Goal: Obtain resource: Obtain resource

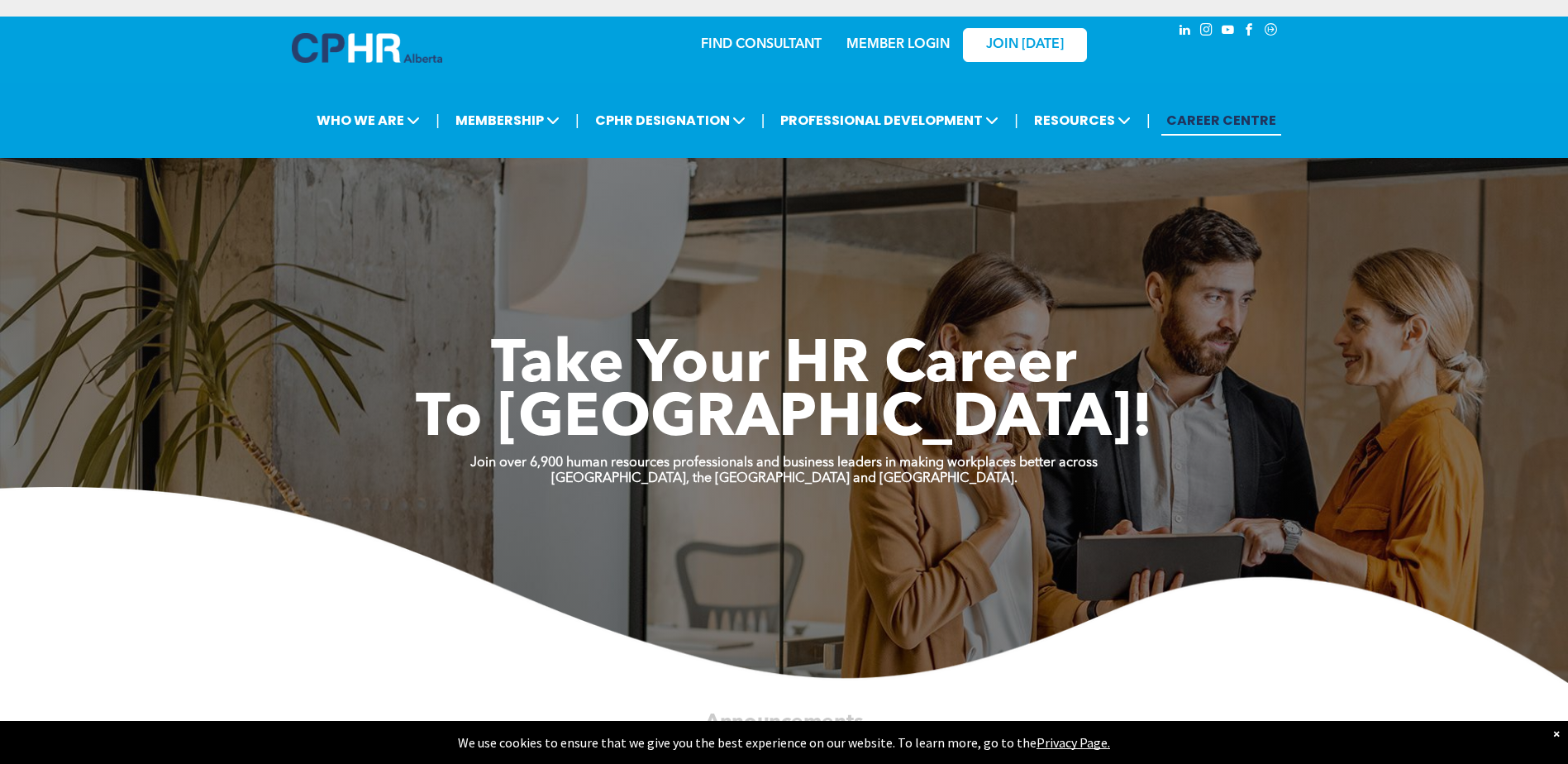
click at [918, 53] on div "MEMBER LOGIN" at bounding box center [897, 39] width 108 height 30
click at [918, 44] on link "MEMBER LOGIN" at bounding box center [898, 44] width 103 height 13
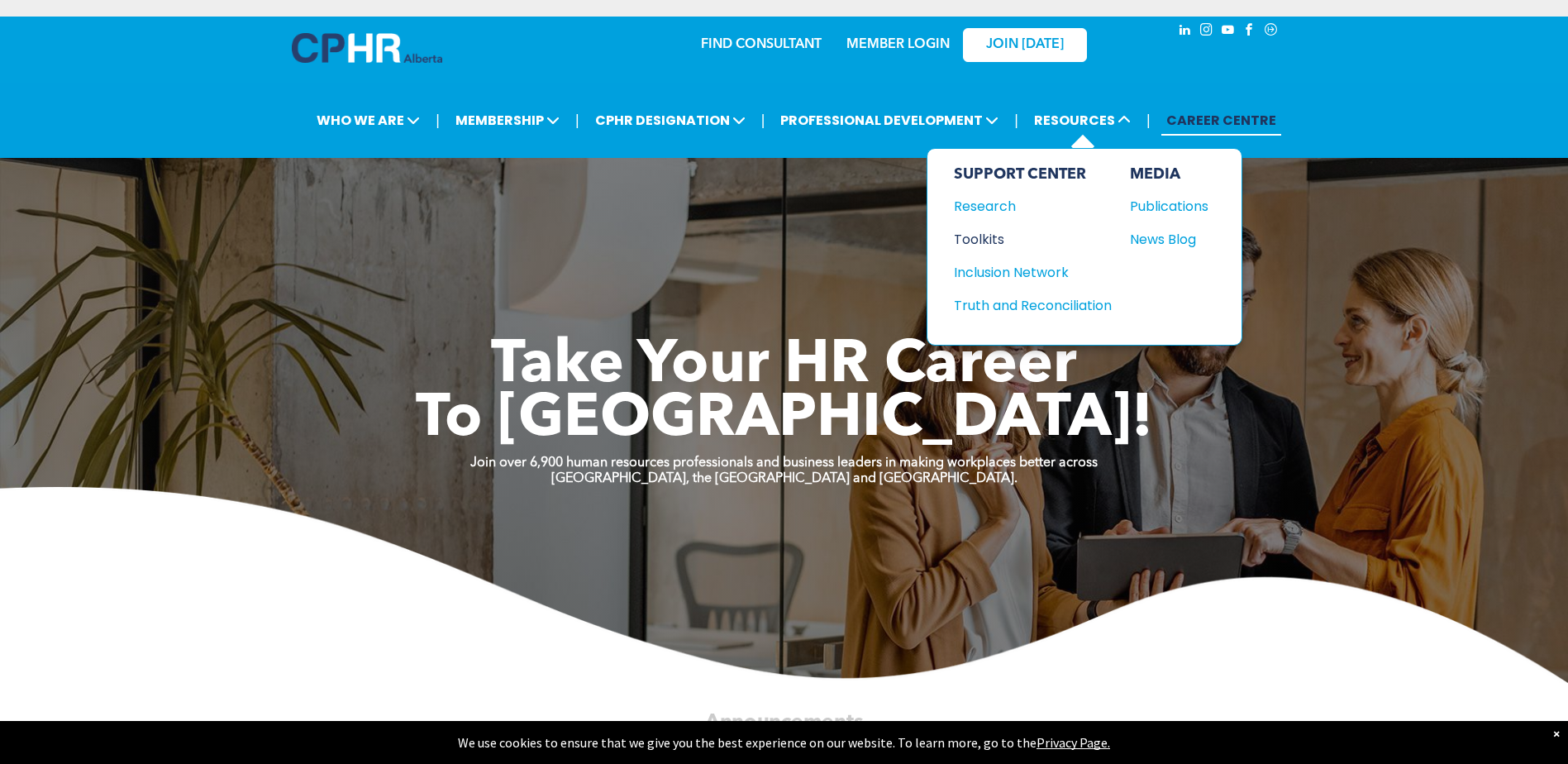
click at [978, 237] on div "Toolkits" at bounding box center [1025, 239] width 142 height 21
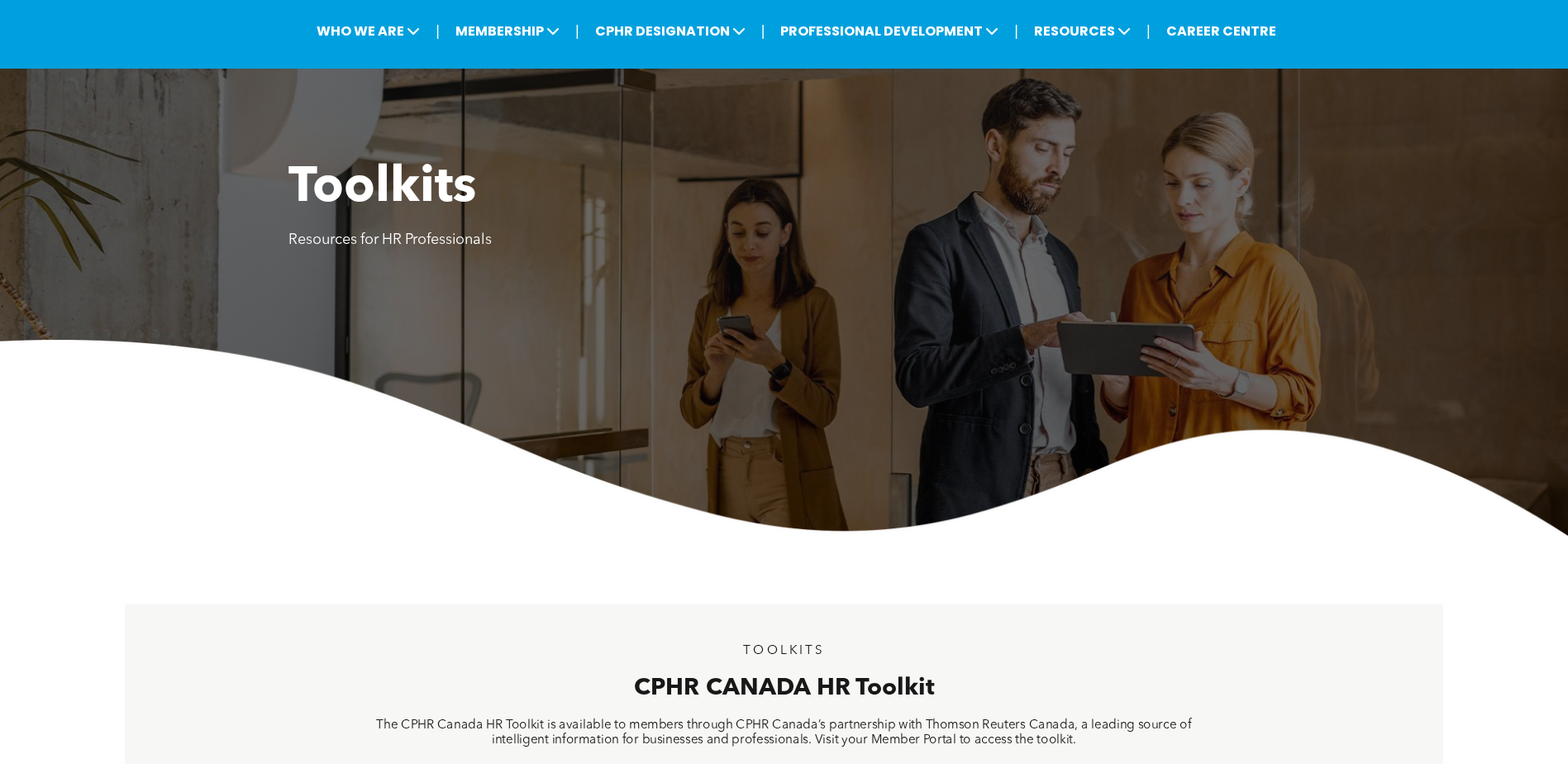
scroll to position [661, 0]
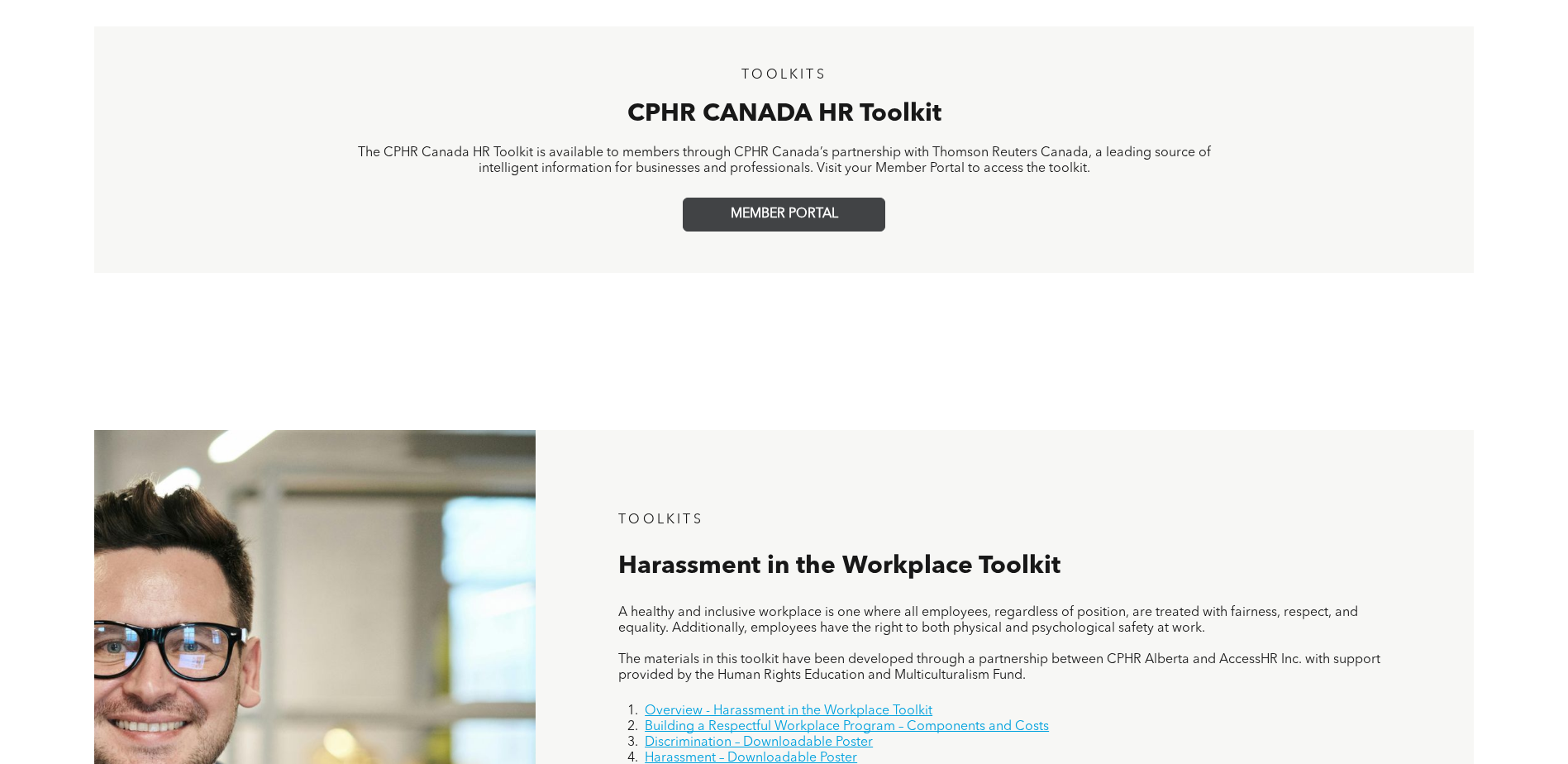
click at [810, 221] on span "MEMBER PORTAL" at bounding box center [784, 215] width 108 height 16
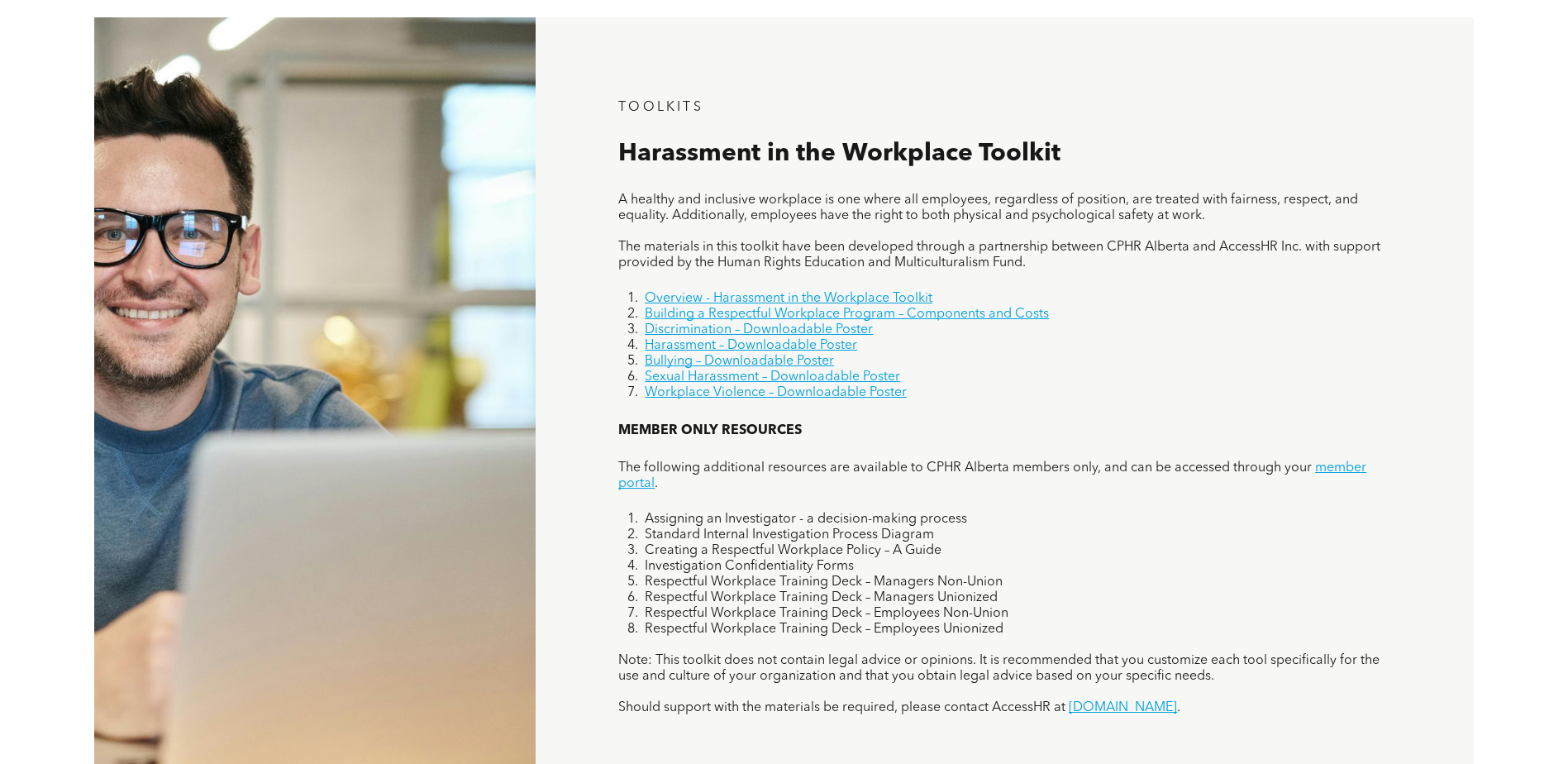
scroll to position [1075, 0]
click at [857, 373] on link "Sexual Harassment – Downloadable Poster" at bounding box center [772, 375] width 255 height 13
click at [1337, 466] on link "member portal" at bounding box center [992, 475] width 748 height 29
